Goal: Task Accomplishment & Management: Use online tool/utility

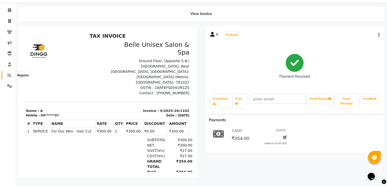
click at [8, 73] on icon at bounding box center [10, 75] width 4 height 4
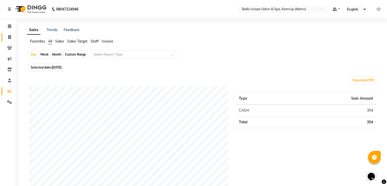
click at [7, 40] on link "Invoice" at bounding box center [8, 37] width 12 height 8
select select "service"
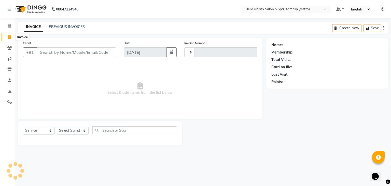
type input "1103"
select select "7291"
click at [10, 26] on icon at bounding box center [9, 26] width 3 height 4
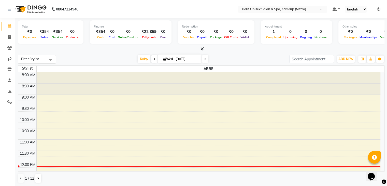
click at [154, 59] on icon at bounding box center [155, 59] width 2 height 3
type input "02-09-2025"
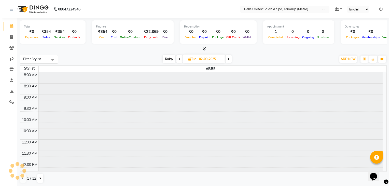
scroll to position [89, 0]
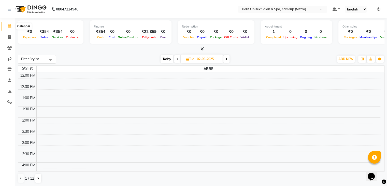
click at [9, 27] on icon at bounding box center [9, 26] width 3 height 4
click at [12, 37] on span at bounding box center [9, 37] width 9 height 6
select select "service"
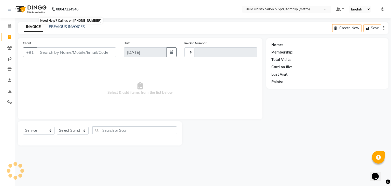
type input "1103"
select select "7291"
